Goal: Check status: Check status

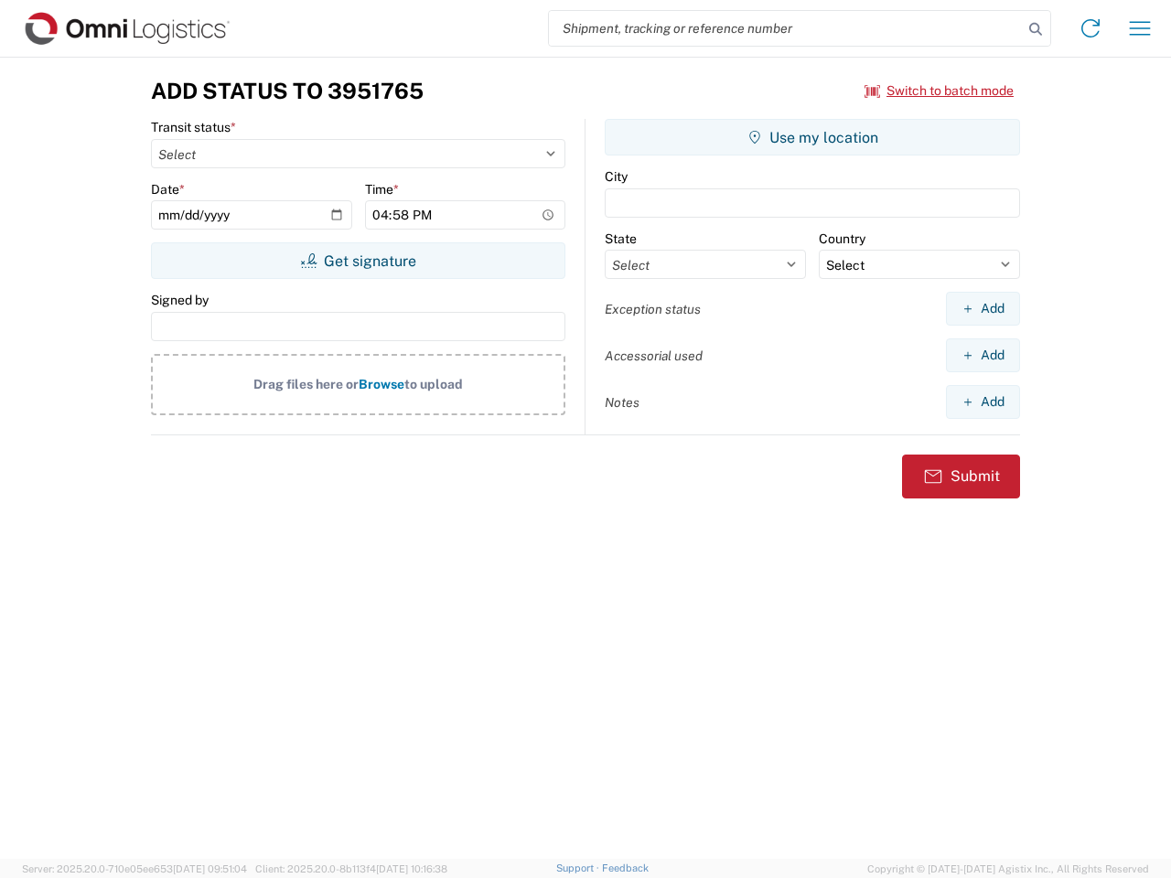
click at [786, 28] on input "search" at bounding box center [786, 28] width 474 height 35
click at [1035, 29] on icon at bounding box center [1036, 29] width 26 height 26
click at [1090, 28] on icon at bounding box center [1090, 28] width 29 height 29
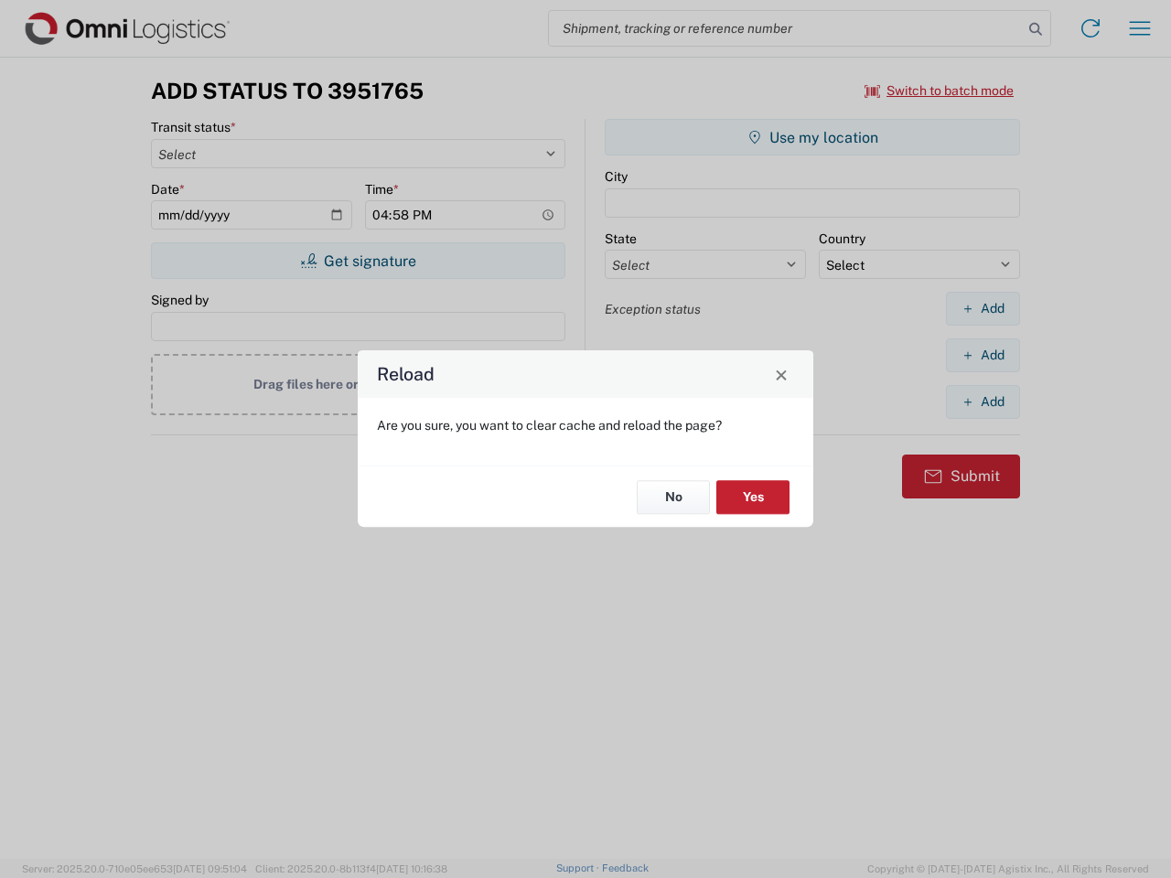
click at [1140, 28] on div "Reload Are you sure, you want to clear cache and reload the page? No Yes" at bounding box center [585, 439] width 1171 height 878
click at [939, 91] on div "Reload Are you sure, you want to clear cache and reload the page? No Yes" at bounding box center [585, 439] width 1171 height 878
click at [358, 261] on div "Reload Are you sure, you want to clear cache and reload the page? No Yes" at bounding box center [585, 439] width 1171 height 878
click at [812, 137] on div "Reload Are you sure, you want to clear cache and reload the page? No Yes" at bounding box center [585, 439] width 1171 height 878
click at [982, 308] on div "Reload Are you sure, you want to clear cache and reload the page? No Yes" at bounding box center [585, 439] width 1171 height 878
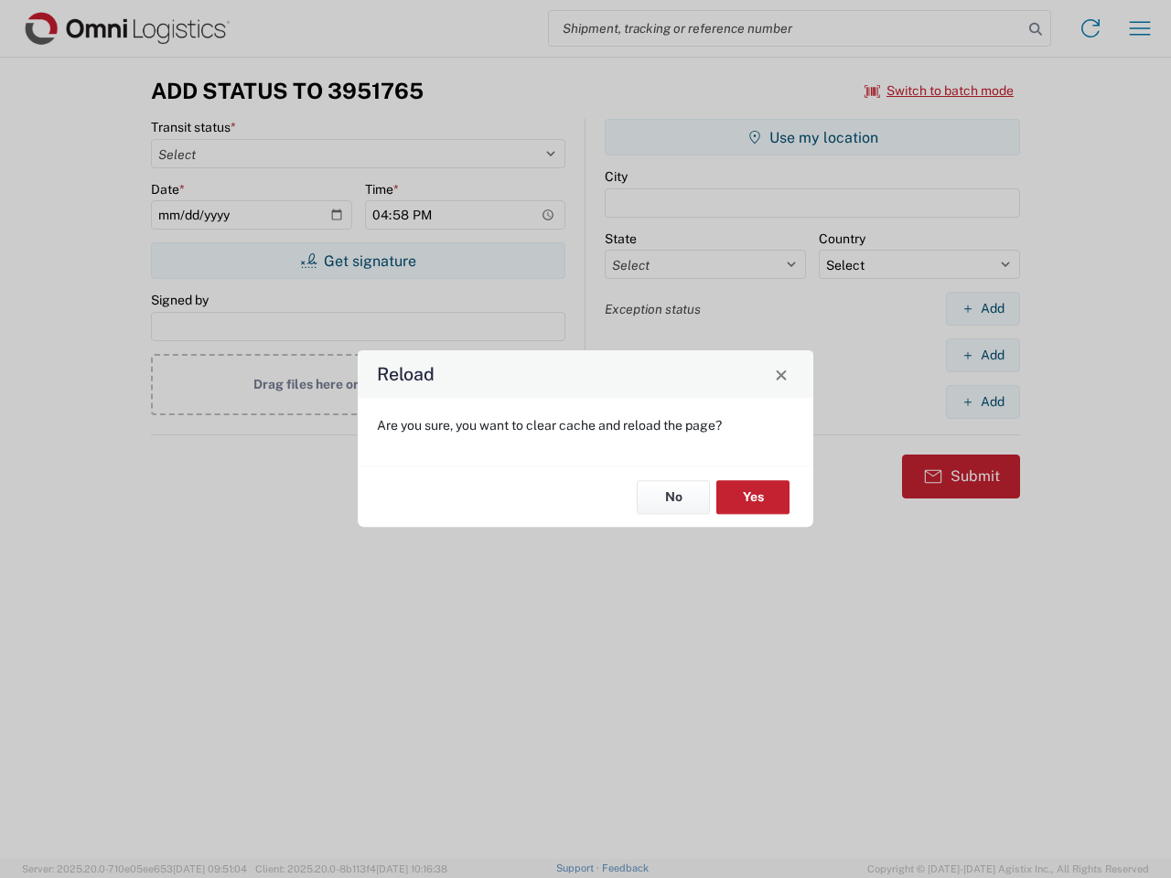
click at [982, 355] on div "Reload Are you sure, you want to clear cache and reload the page? No Yes" at bounding box center [585, 439] width 1171 height 878
click at [982, 402] on div "Reload Are you sure, you want to clear cache and reload the page? No Yes" at bounding box center [585, 439] width 1171 height 878
